Goal: Transaction & Acquisition: Book appointment/travel/reservation

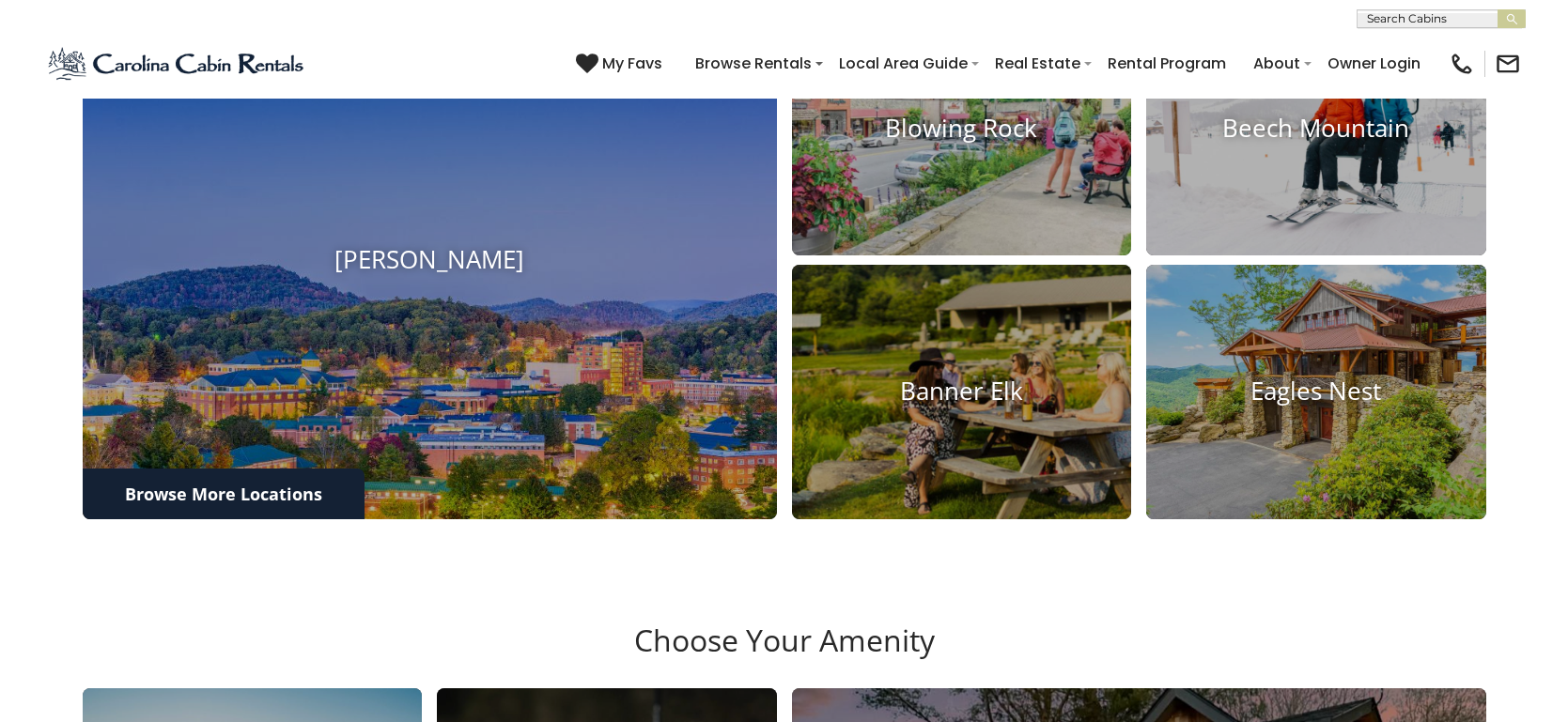
scroll to position [899, 0]
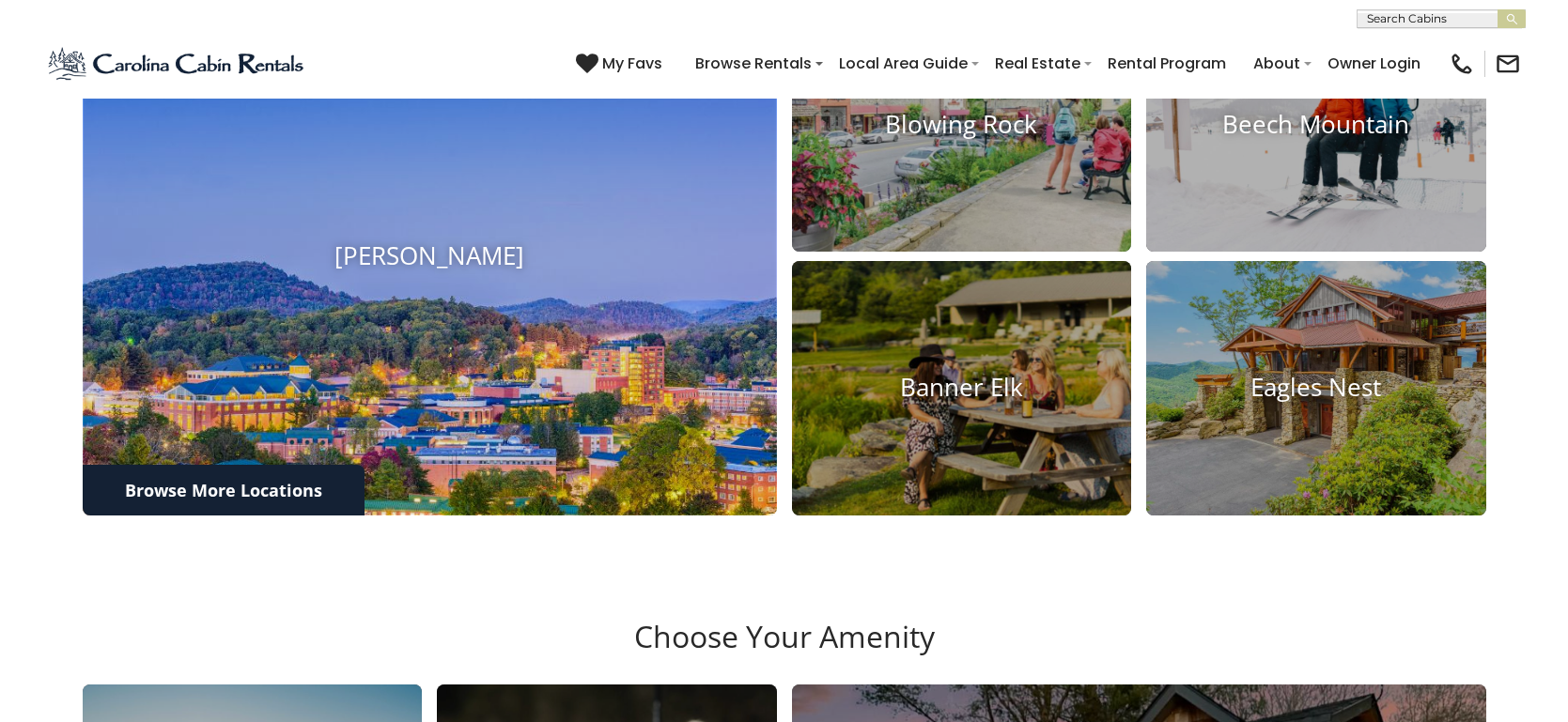
click at [426, 378] on img at bounding box center [430, 257] width 764 height 569
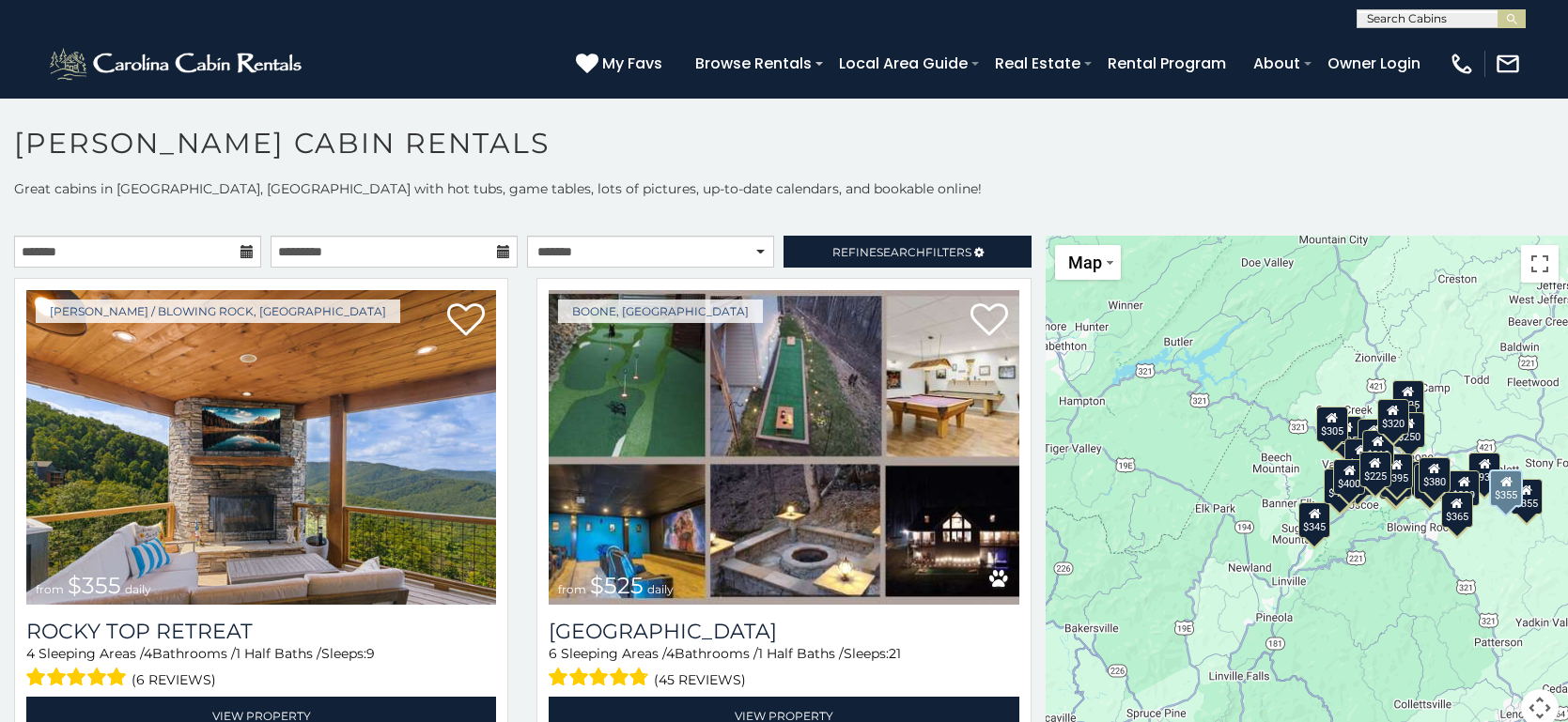
click at [426, 378] on img at bounding box center [261, 448] width 470 height 314
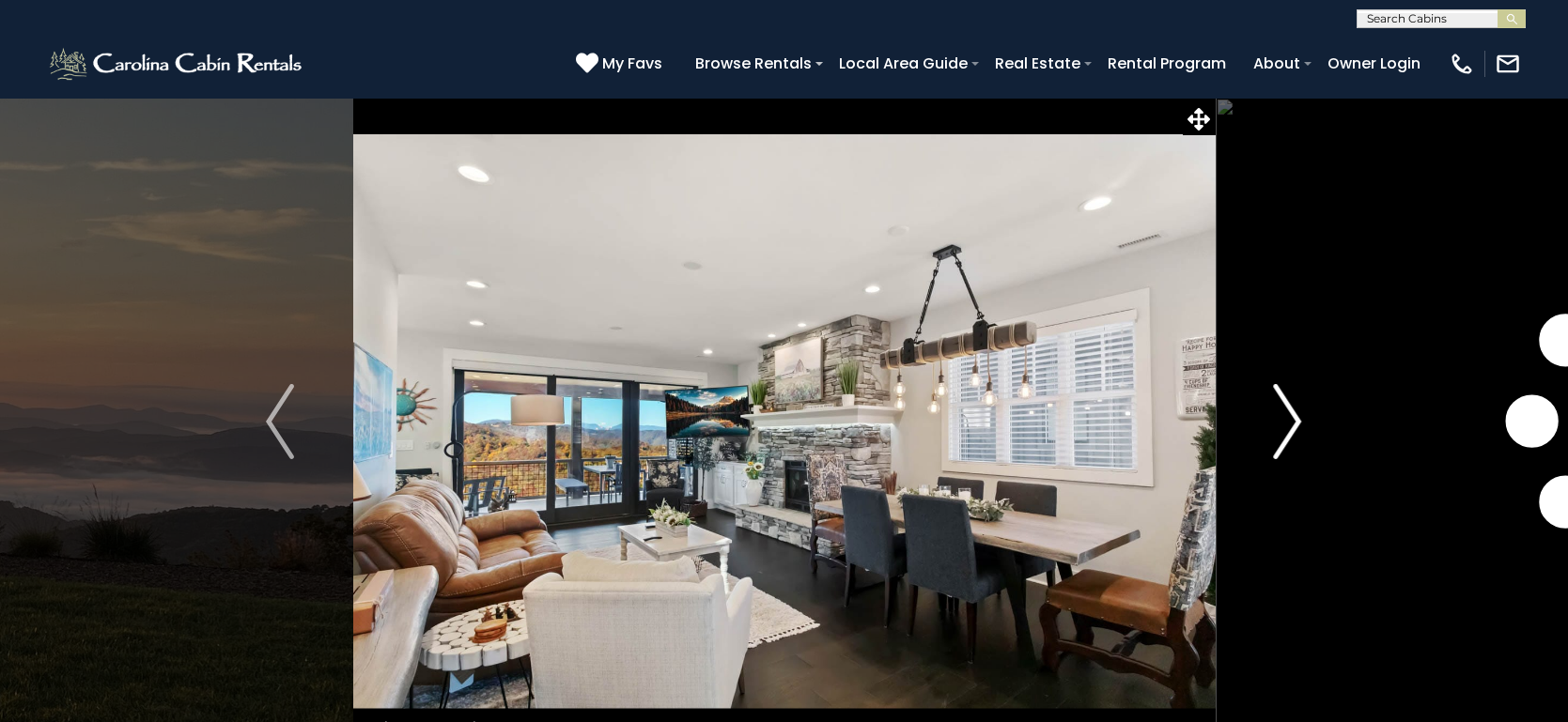
click at [1288, 422] on img "Next" at bounding box center [1288, 422] width 28 height 76
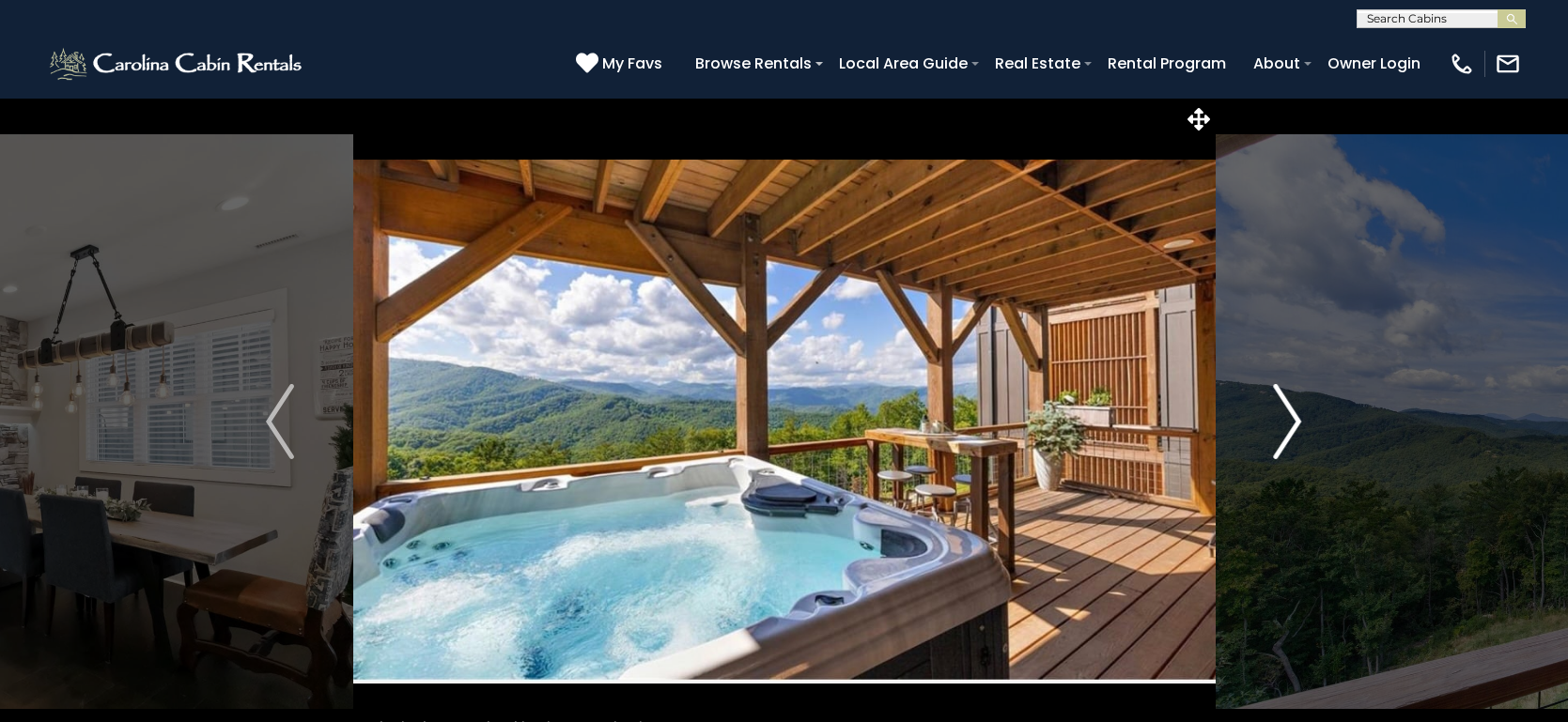
click at [1291, 425] on img "Next" at bounding box center [1288, 422] width 28 height 76
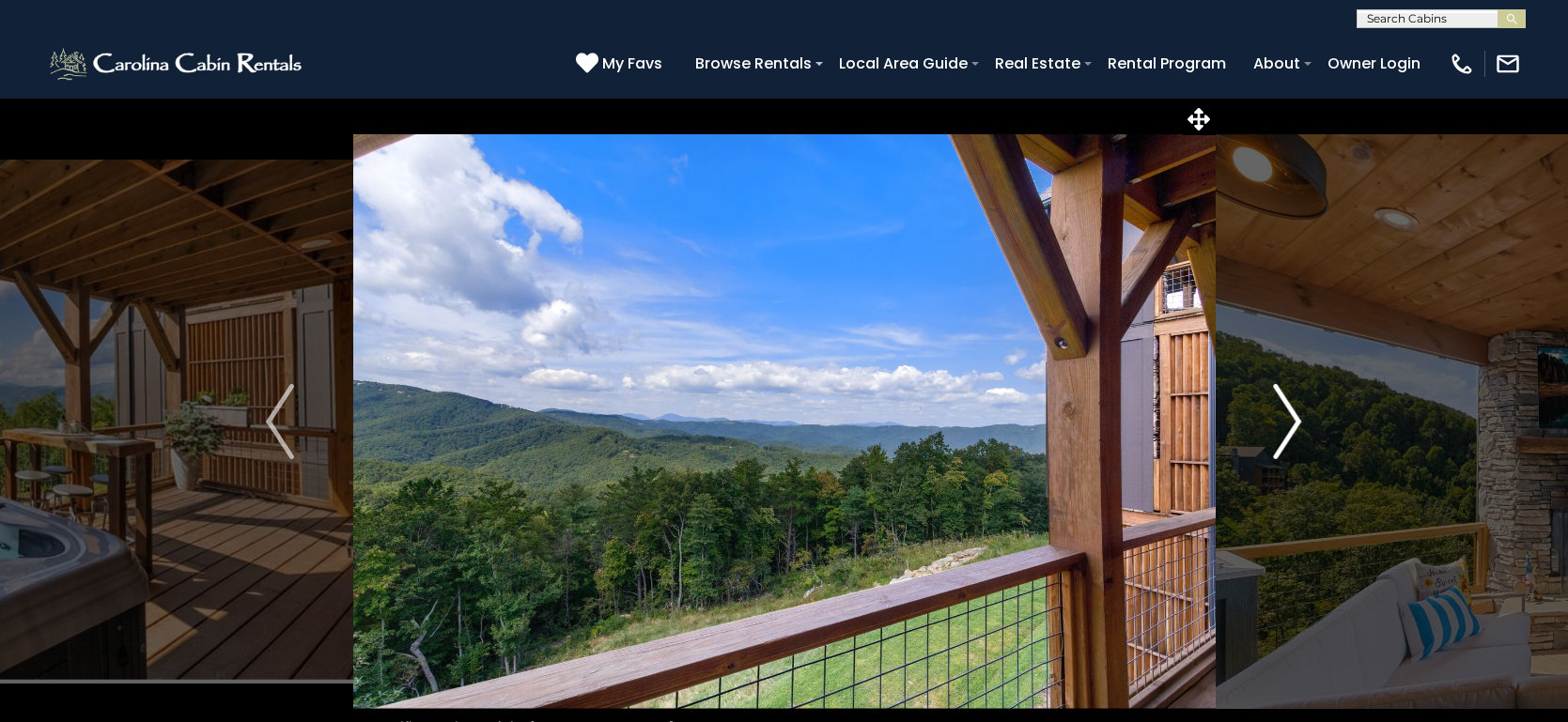
click at [1291, 425] on img "Next" at bounding box center [1288, 422] width 28 height 76
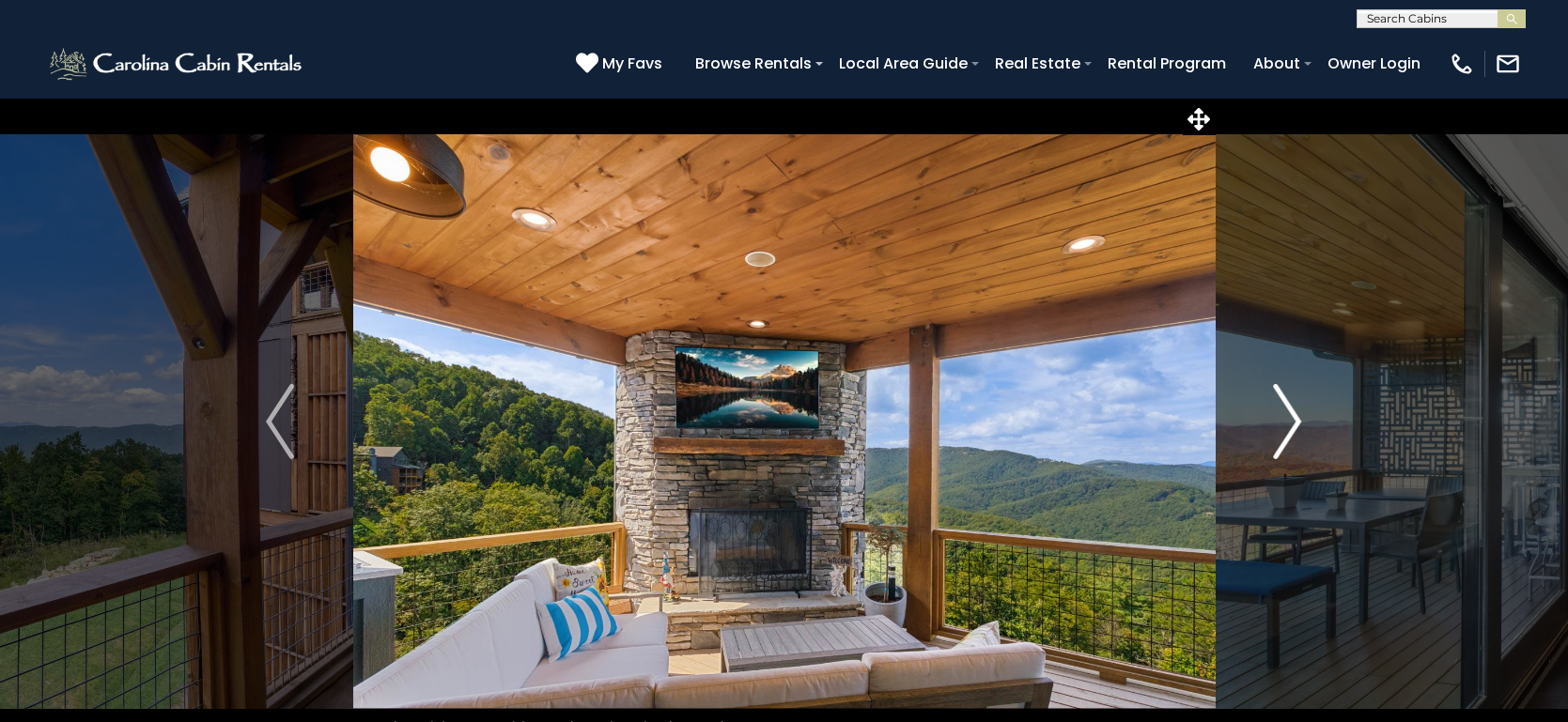
click at [1291, 425] on img "Next" at bounding box center [1288, 422] width 28 height 76
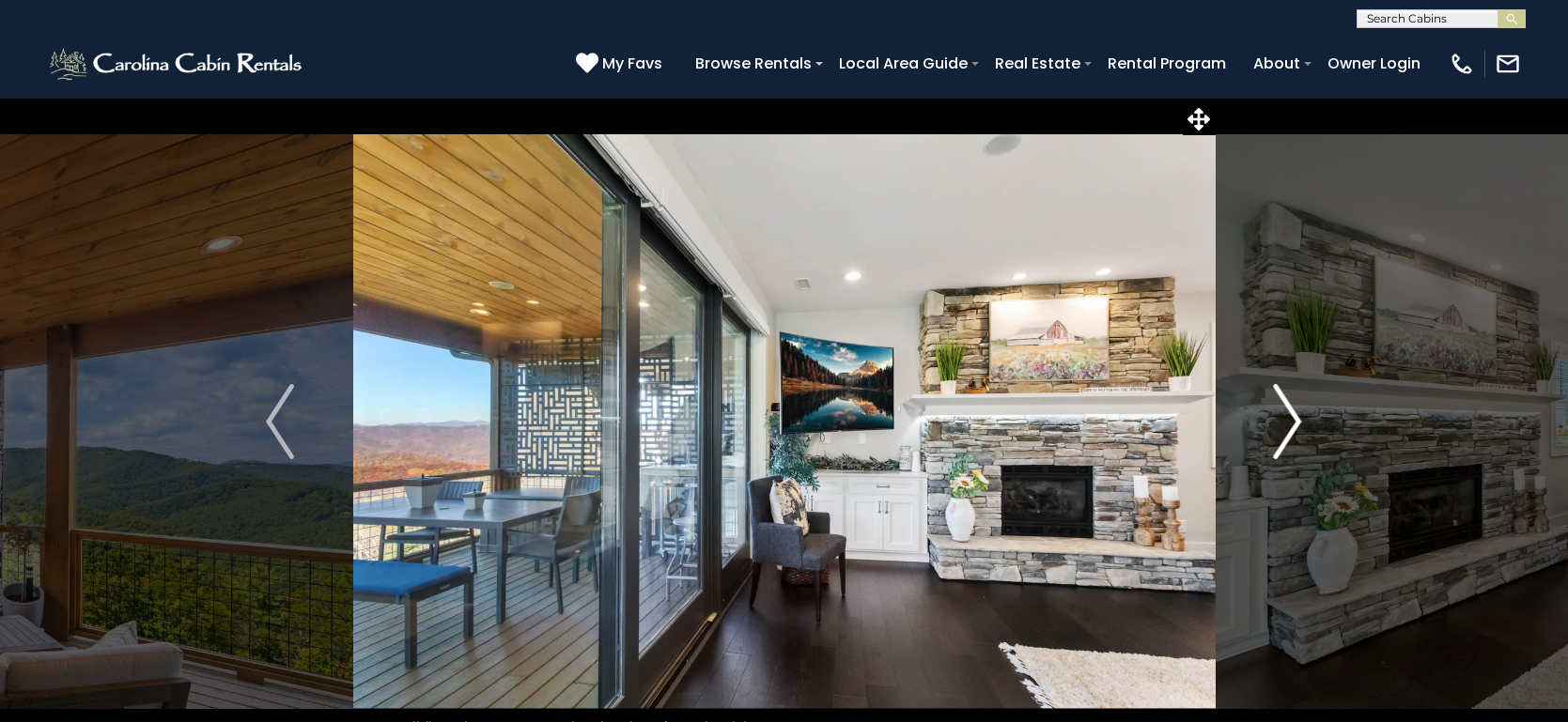
click at [1291, 425] on img "Next" at bounding box center [1288, 422] width 28 height 76
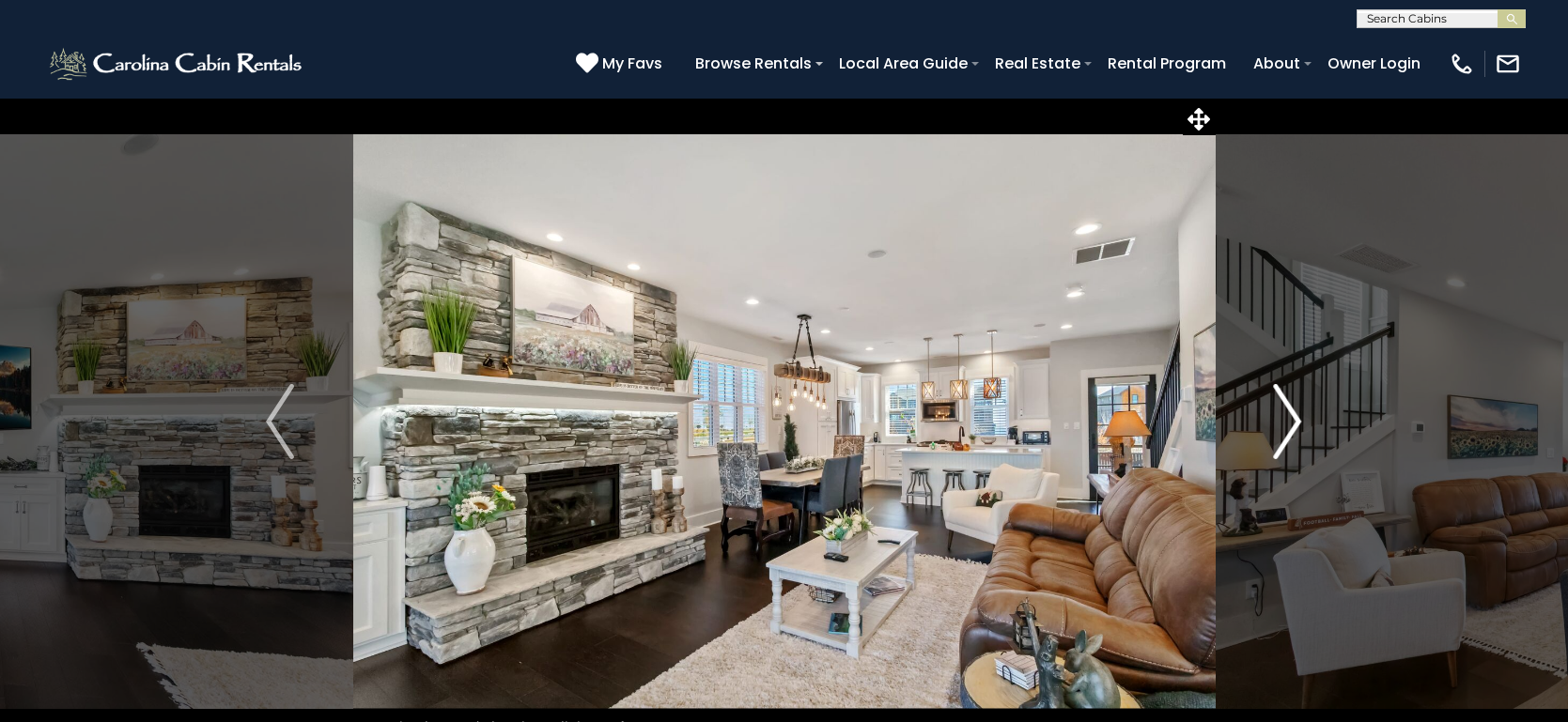
click at [1291, 425] on img "Next" at bounding box center [1288, 422] width 28 height 76
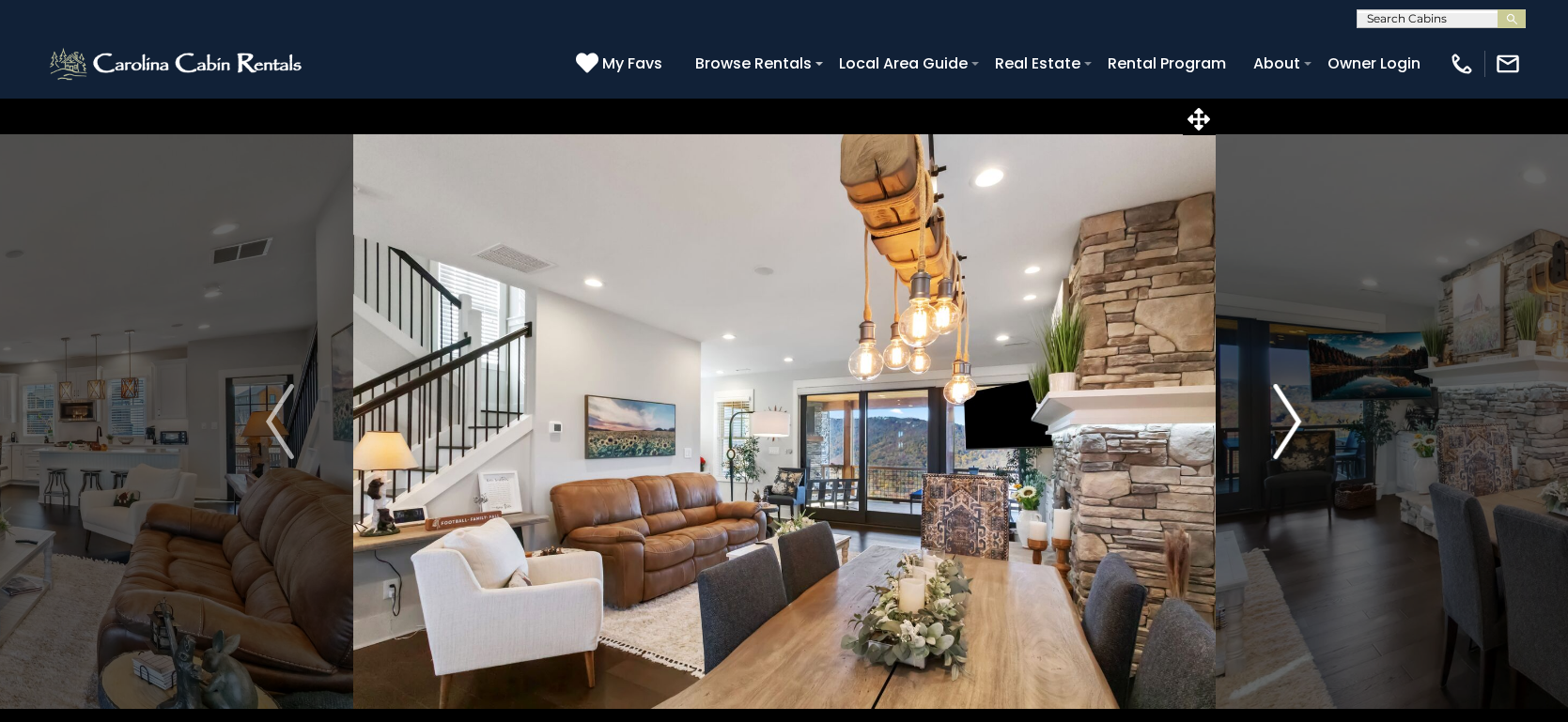
click at [1291, 425] on img "Next" at bounding box center [1288, 422] width 28 height 76
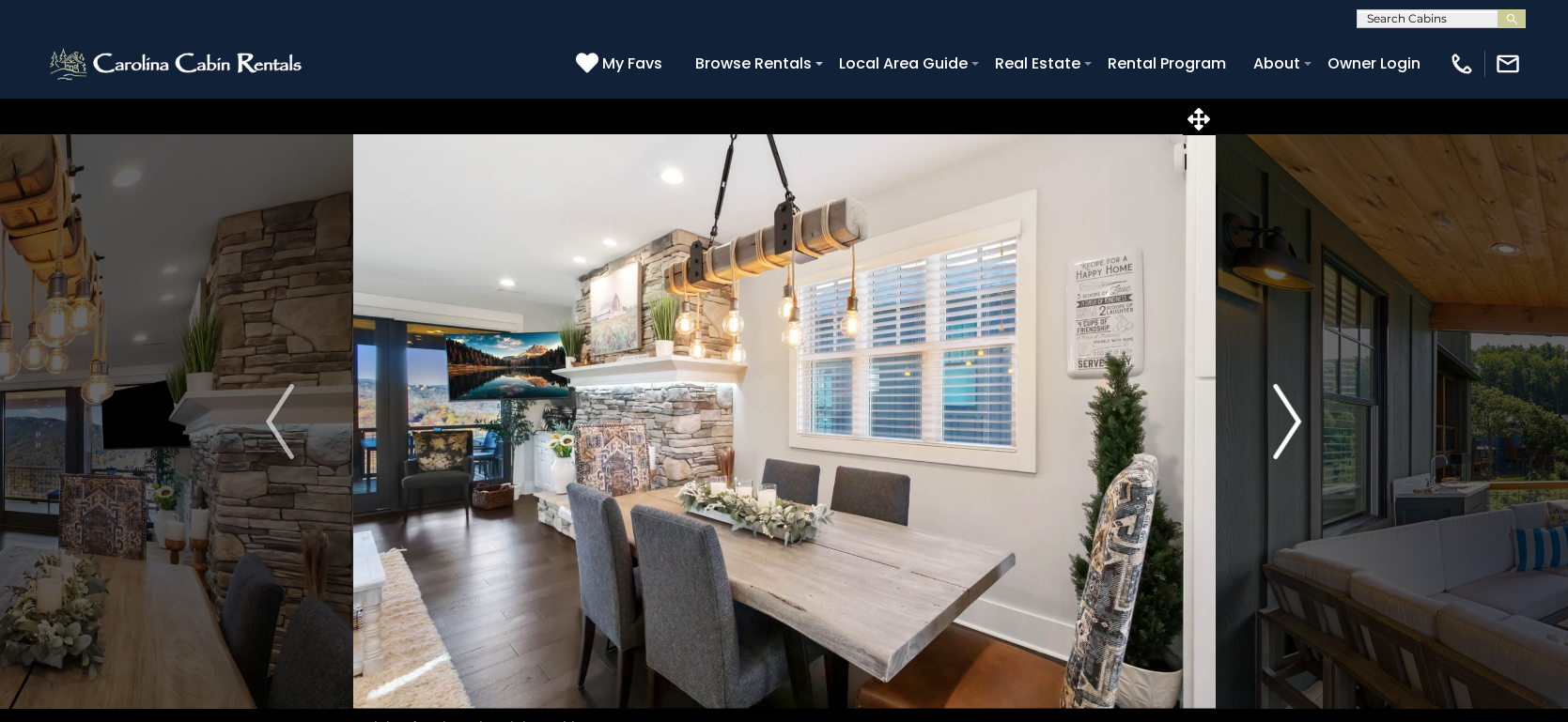
click at [1291, 425] on img "Next" at bounding box center [1288, 422] width 28 height 76
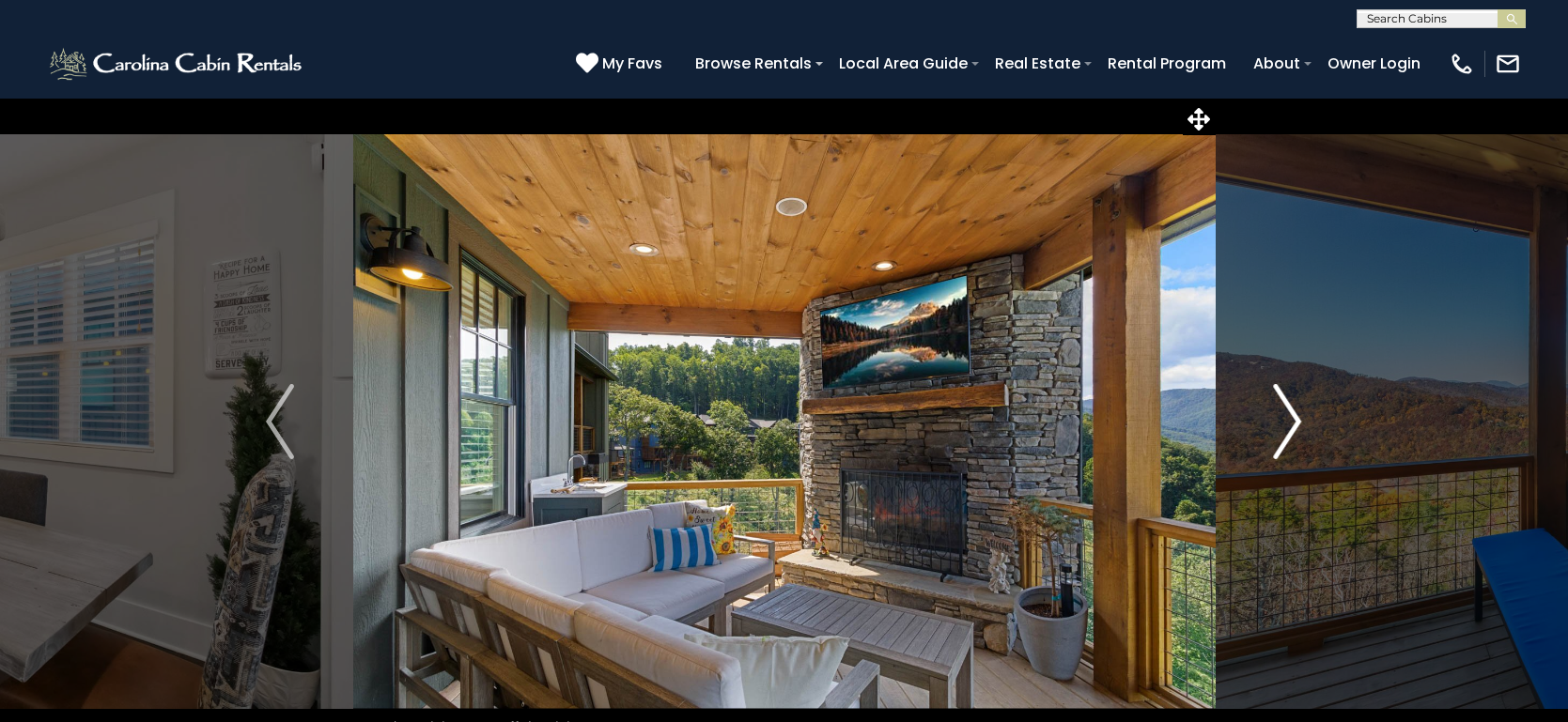
click at [1291, 425] on img "Next" at bounding box center [1288, 422] width 28 height 76
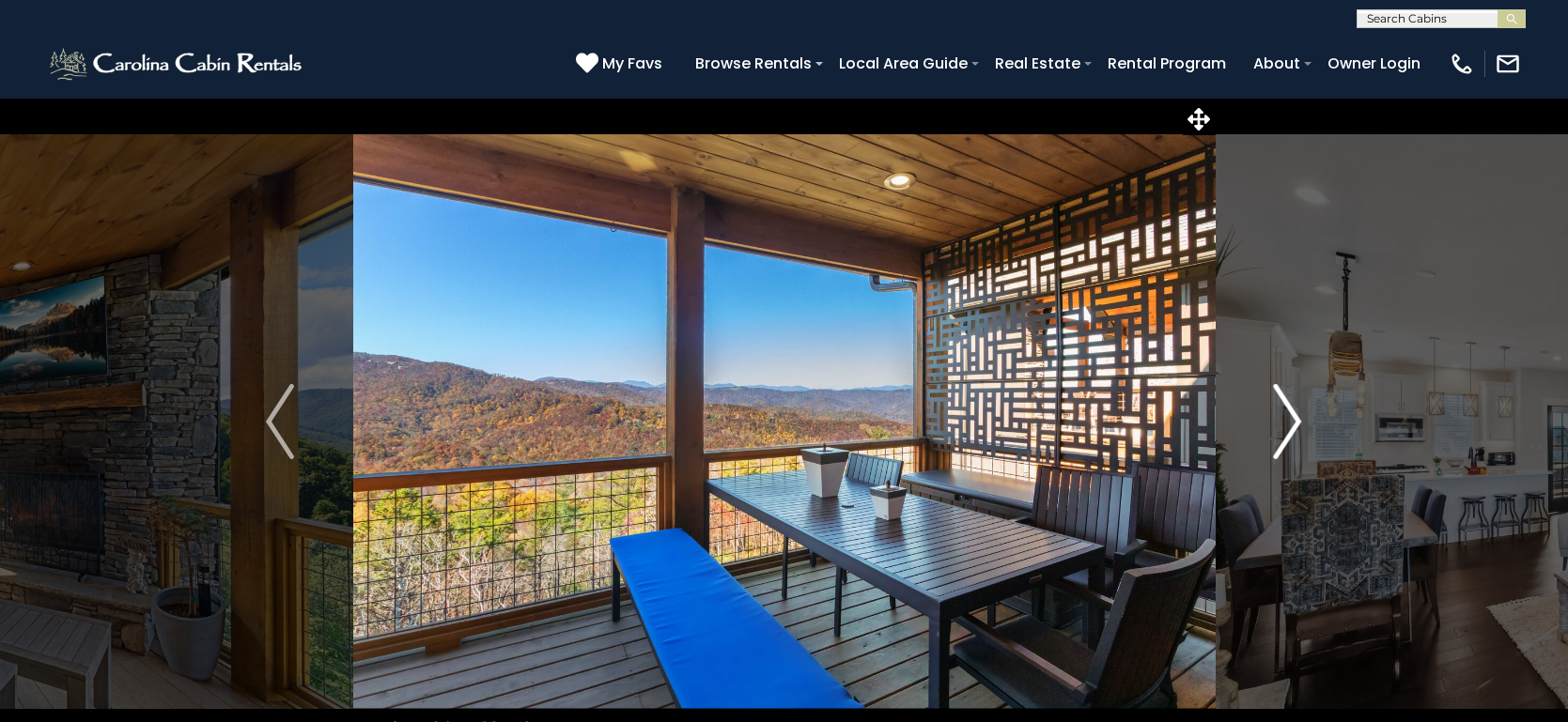
click at [1291, 425] on img "Next" at bounding box center [1288, 422] width 28 height 76
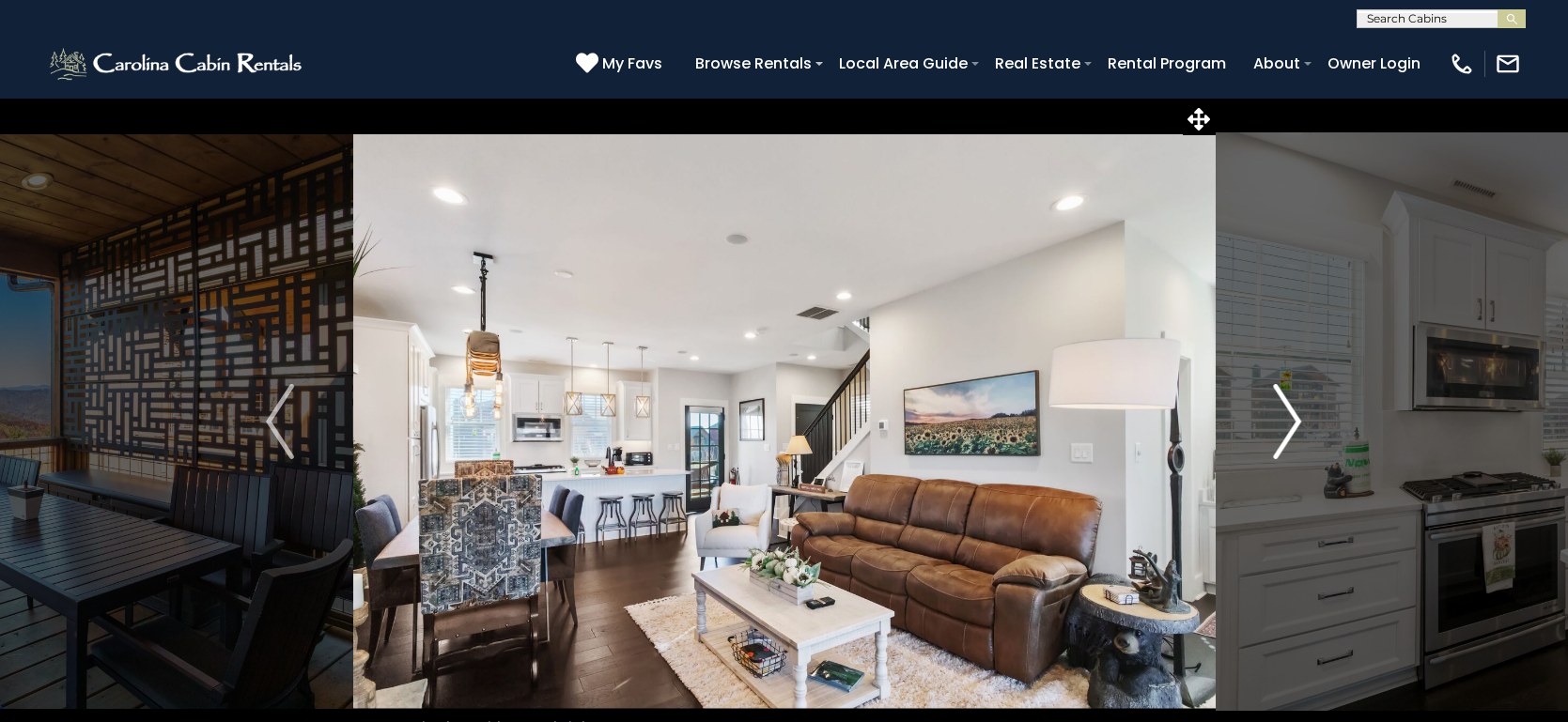
click at [1291, 425] on img "Next" at bounding box center [1288, 422] width 28 height 76
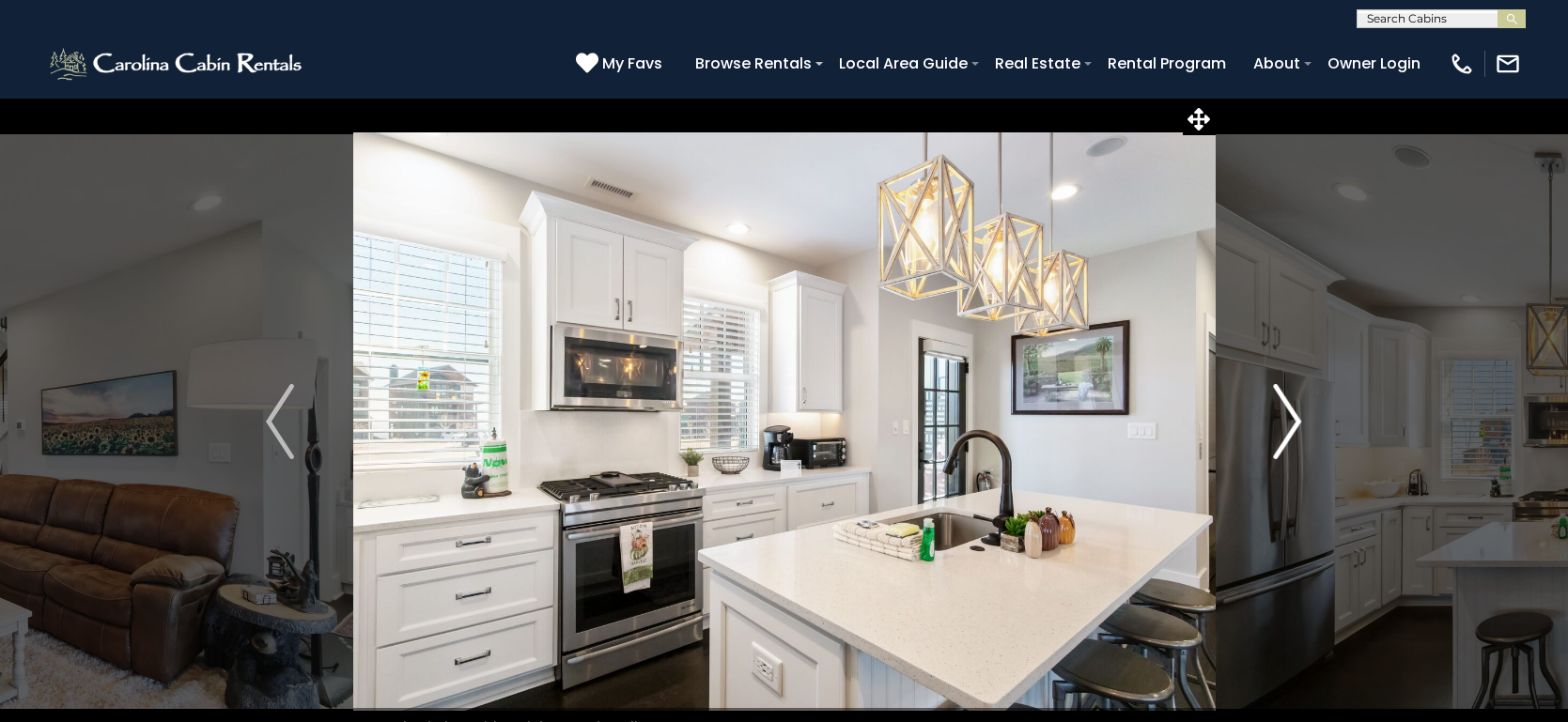
click at [1291, 425] on img "Next" at bounding box center [1288, 422] width 28 height 76
